Goal: Submit feedback/report problem: Provide input to the site owners about the experience or issues

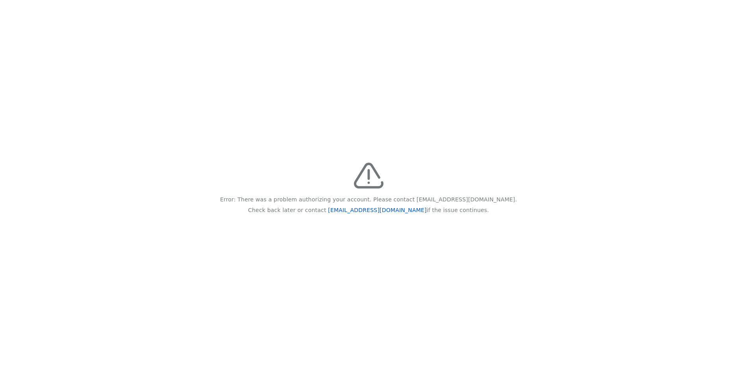
click at [367, 210] on link "[EMAIL_ADDRESS][DOMAIN_NAME]" at bounding box center [377, 210] width 98 height 6
click at [368, 209] on link "[EMAIL_ADDRESS][DOMAIN_NAME]" at bounding box center [377, 210] width 98 height 6
click at [328, 207] on link "[EMAIL_ADDRESS][DOMAIN_NAME]" at bounding box center [377, 210] width 98 height 6
